Goal: Information Seeking & Learning: Find specific page/section

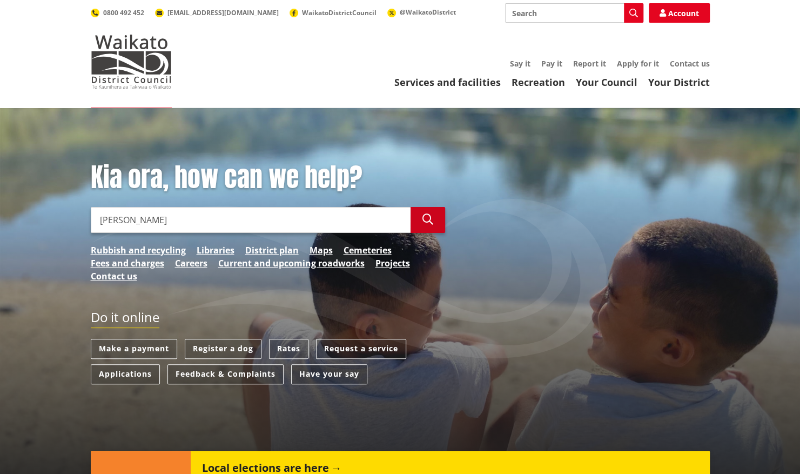
type input "[PERSON_NAME]"
click at [427, 221] on icon "button" at bounding box center [427, 219] width 11 height 11
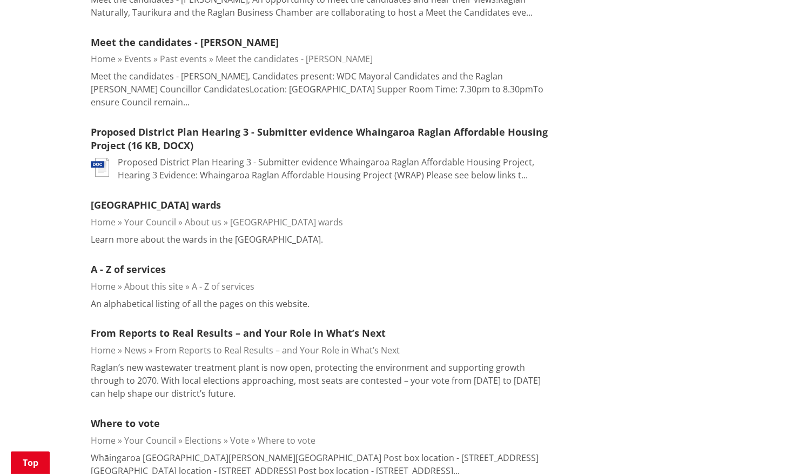
scroll to position [585, 0]
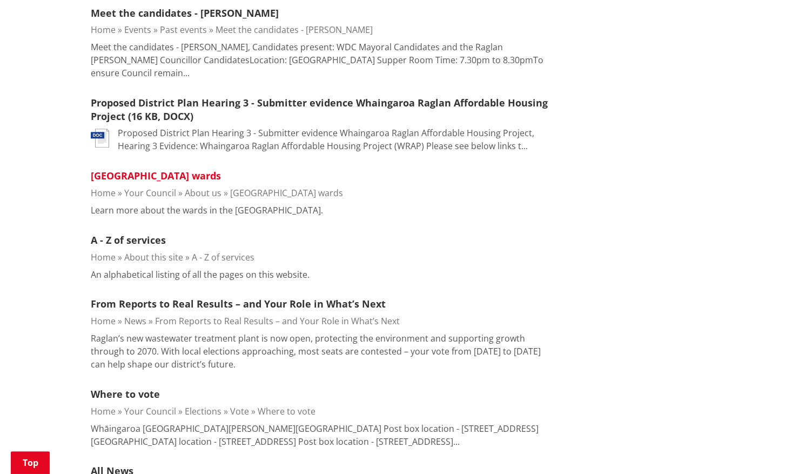
click at [182, 169] on link "[GEOGRAPHIC_DATA] wards" at bounding box center [156, 175] width 130 height 13
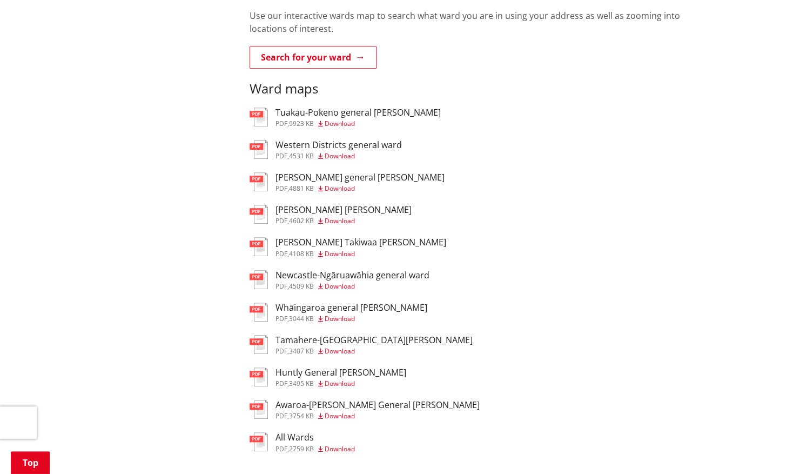
scroll to position [412, 0]
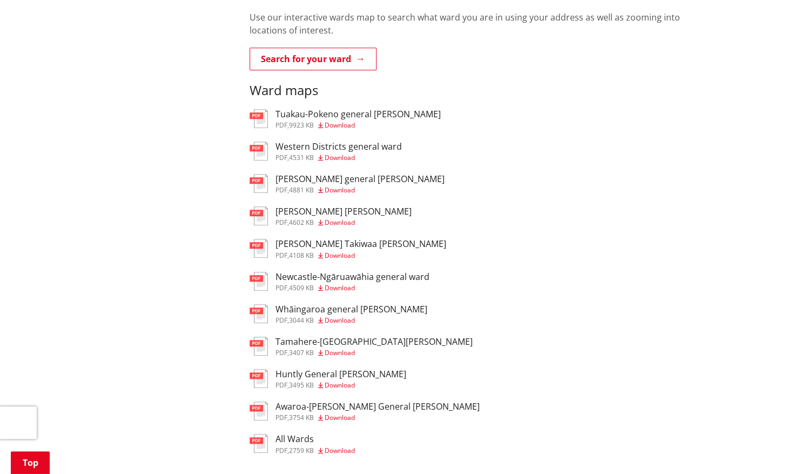
click at [285, 304] on h3 "Whāingaroa general ward" at bounding box center [352, 309] width 152 height 10
